Goal: Communication & Community: Participate in discussion

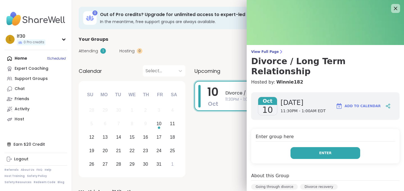
click at [321, 150] on span "Enter" at bounding box center [325, 152] width 12 height 5
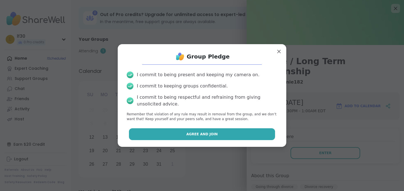
click at [189, 133] on span "Agree and Join" at bounding box center [201, 134] width 31 height 5
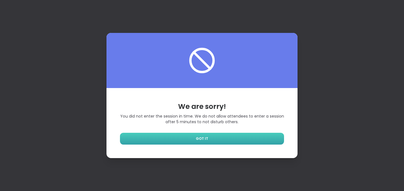
click at [202, 138] on span "GOT IT" at bounding box center [202, 138] width 12 height 5
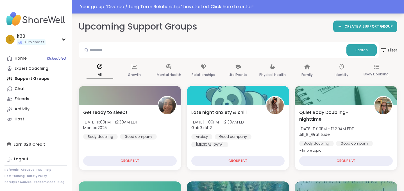
click at [239, 8] on div "Your group “ Divorce / Long Term Relationship ” has started. Click here to ente…" at bounding box center [240, 6] width 321 height 7
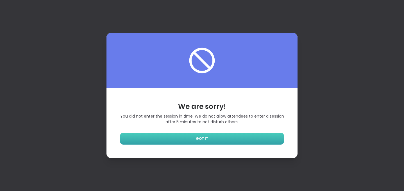
click at [192, 138] on link "GOT IT" at bounding box center [202, 139] width 164 height 12
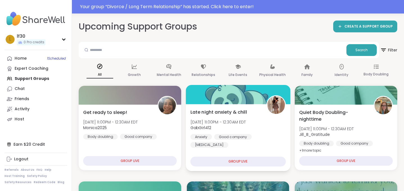
click at [235, 159] on div "GROUP LIVE" at bounding box center [237, 162] width 95 height 10
click at [223, 113] on span "Late night anxiety & chill" at bounding box center [218, 112] width 57 height 7
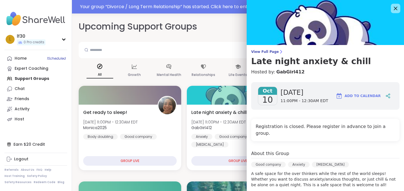
click at [395, 8] on icon at bounding box center [395, 8] width 7 height 7
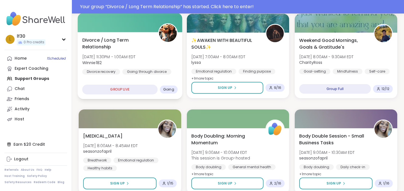
scroll to position [185, 0]
